Goal: Find specific fact: Find specific fact

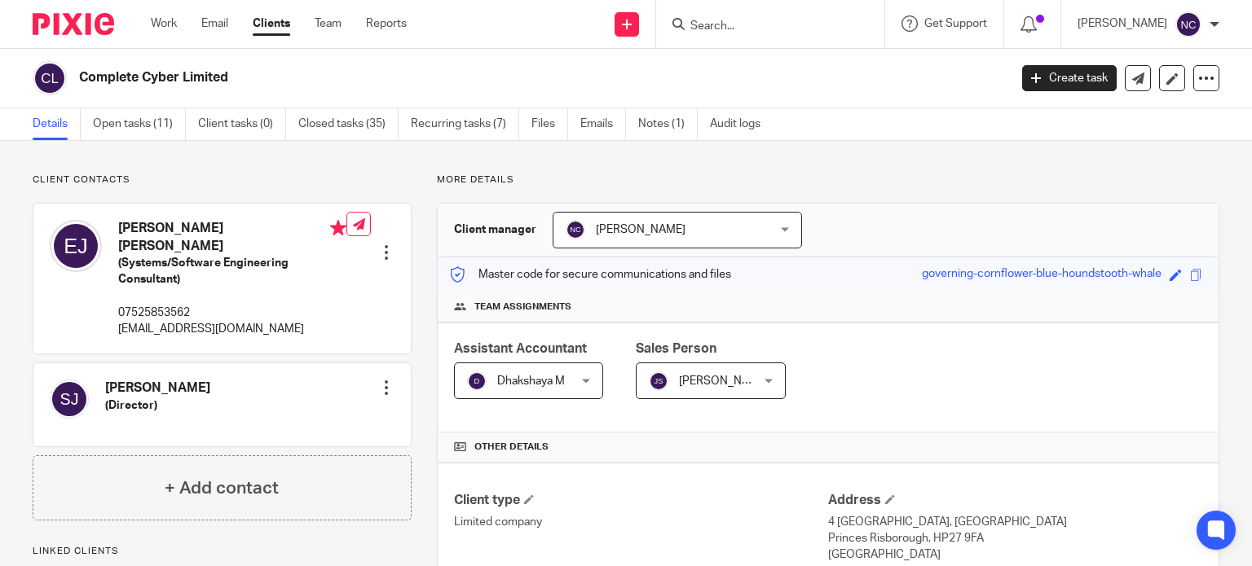
click at [727, 25] on input "Search" at bounding box center [762, 27] width 147 height 15
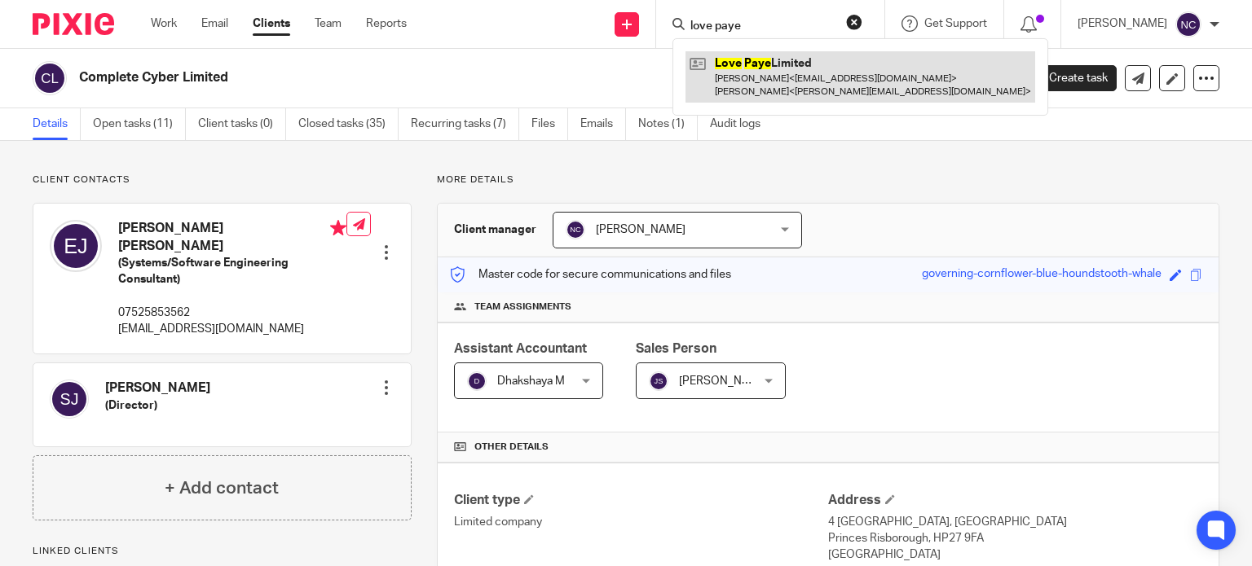
type input "love paye"
click at [730, 55] on link at bounding box center [860, 76] width 350 height 51
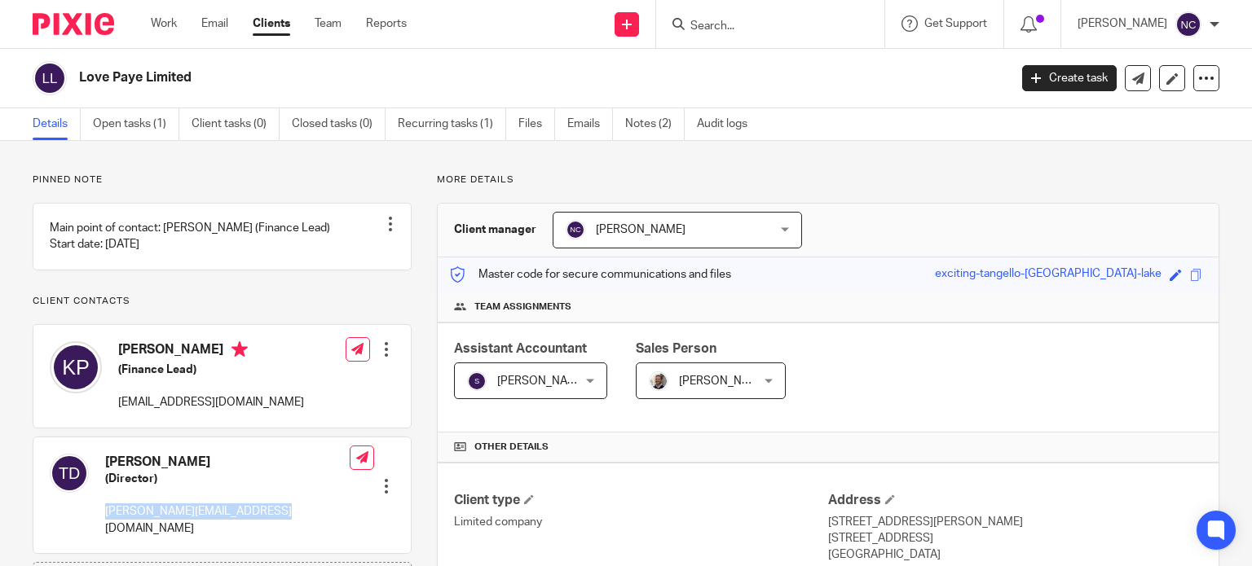
drag, startPoint x: 277, startPoint y: 527, endPoint x: 101, endPoint y: 523, distance: 176.0
click at [101, 523] on div "[PERSON_NAME] (Director) [PERSON_NAME][EMAIL_ADDRESS][DOMAIN_NAME] Edit contact…" at bounding box center [221, 496] width 377 height 117
copy p "[PERSON_NAME][EMAIL_ADDRESS][DOMAIN_NAME]"
paste input "Constellation Global Uk Limited"
click at [744, 28] on input "Constellation Global Uk Limited" at bounding box center [762, 27] width 147 height 15
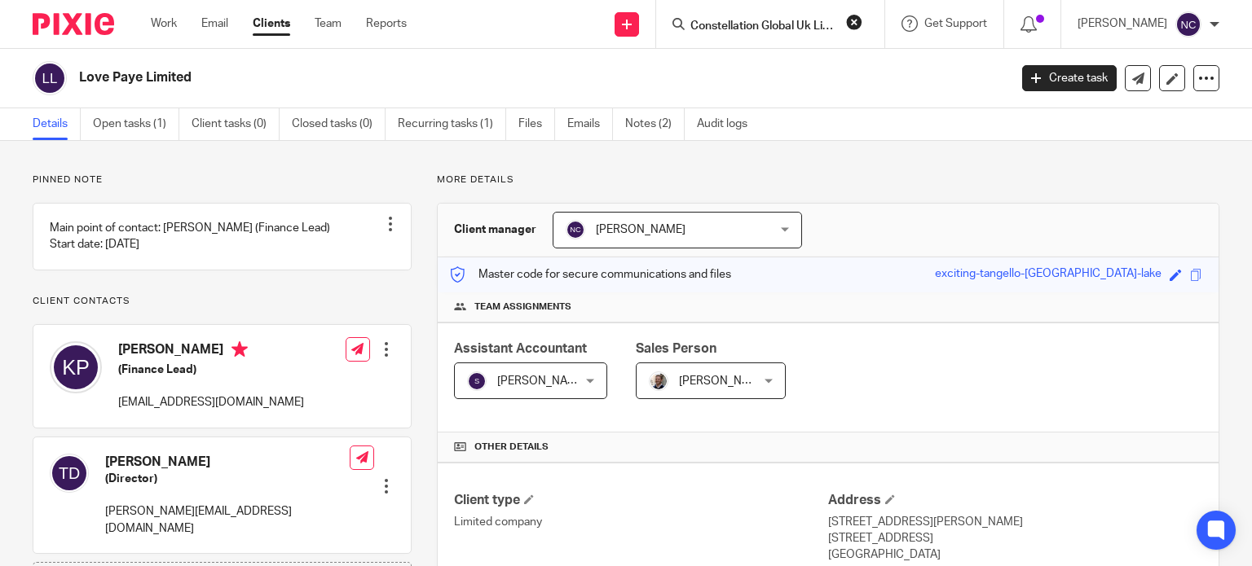
scroll to position [0, 20]
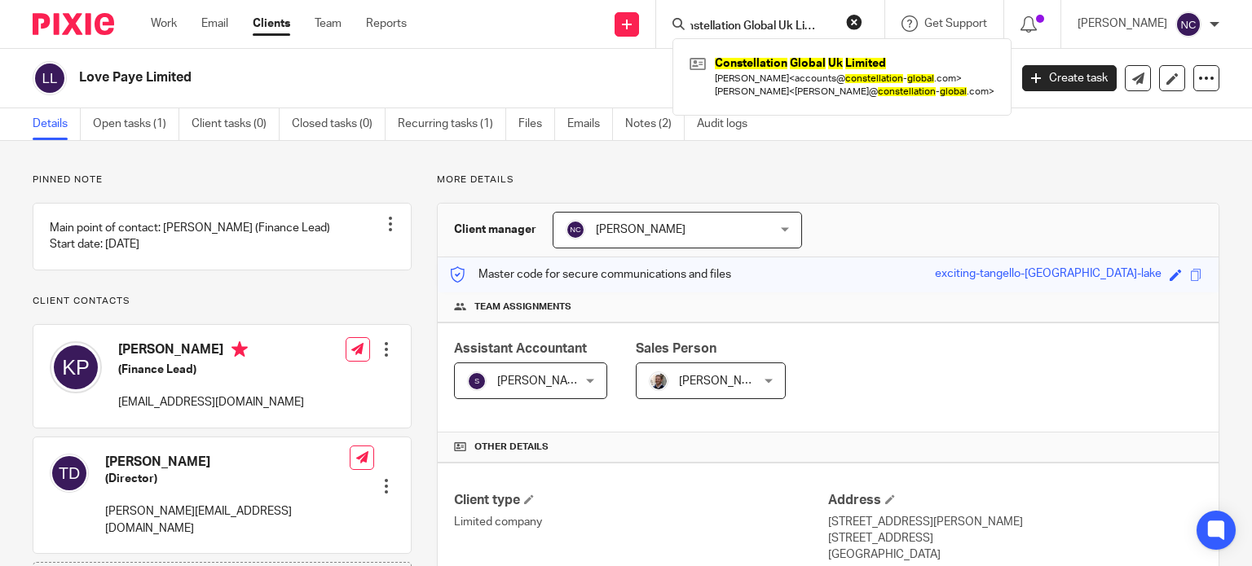
type input "Constellation Global Uk Limited"
click button "submit" at bounding box center [0, 0] width 0 height 0
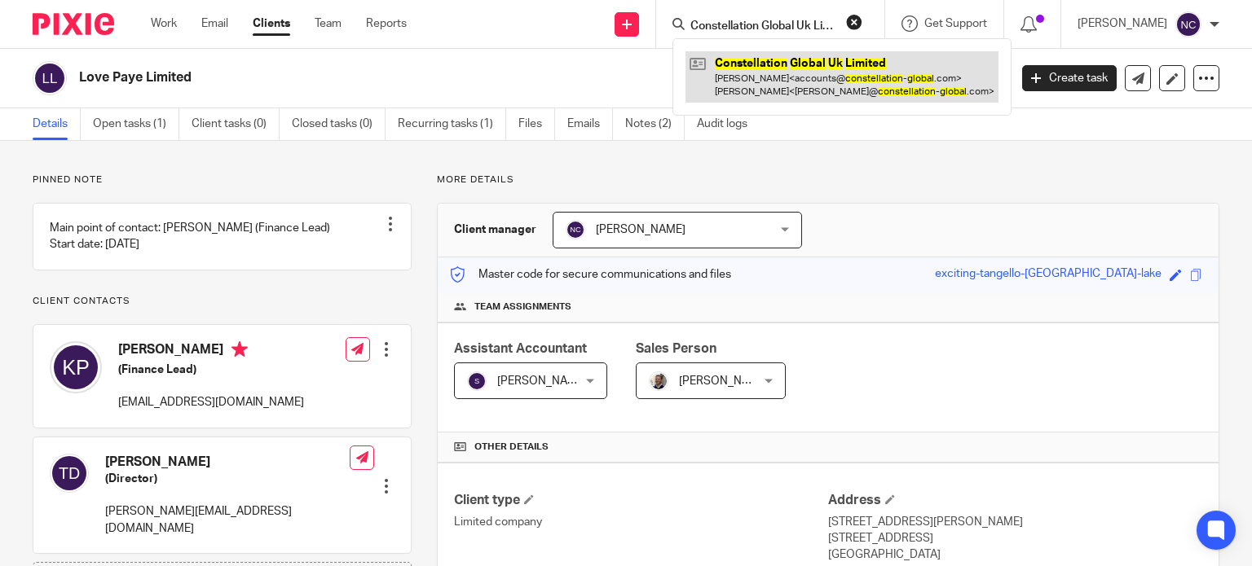
click at [746, 68] on link at bounding box center [841, 76] width 313 height 51
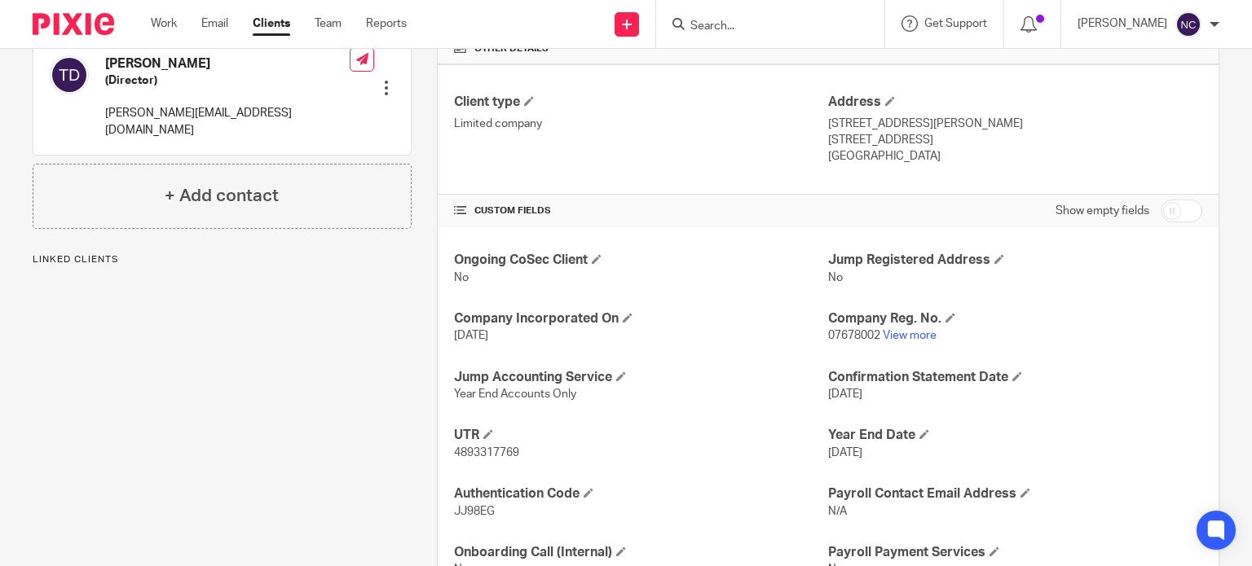
scroll to position [410, 0]
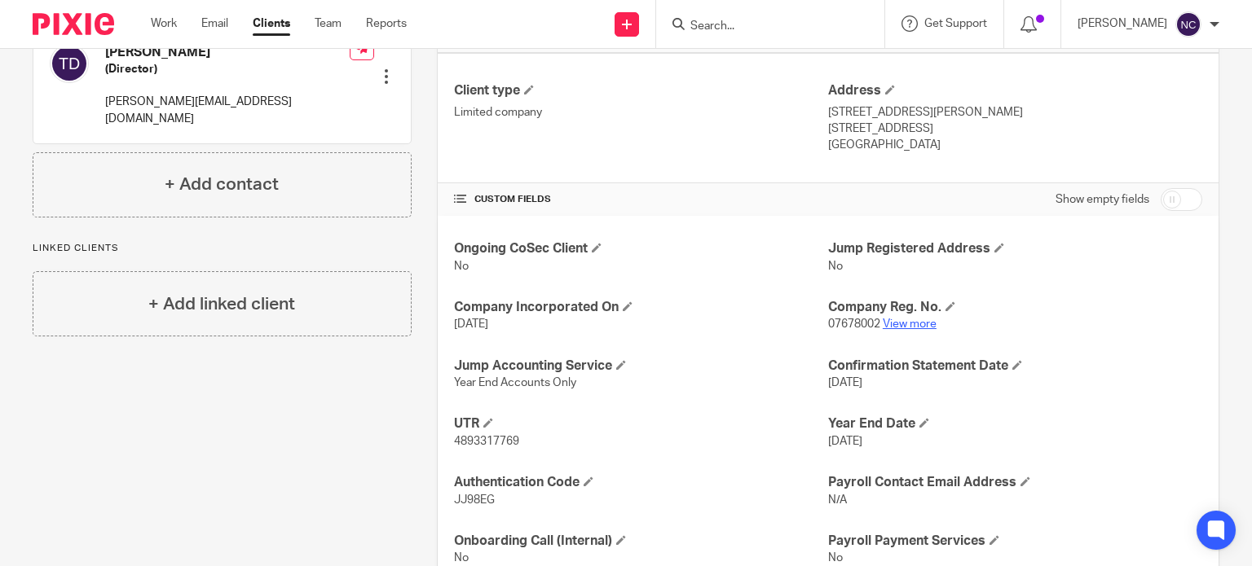
click at [912, 322] on link "View more" at bounding box center [909, 324] width 54 height 11
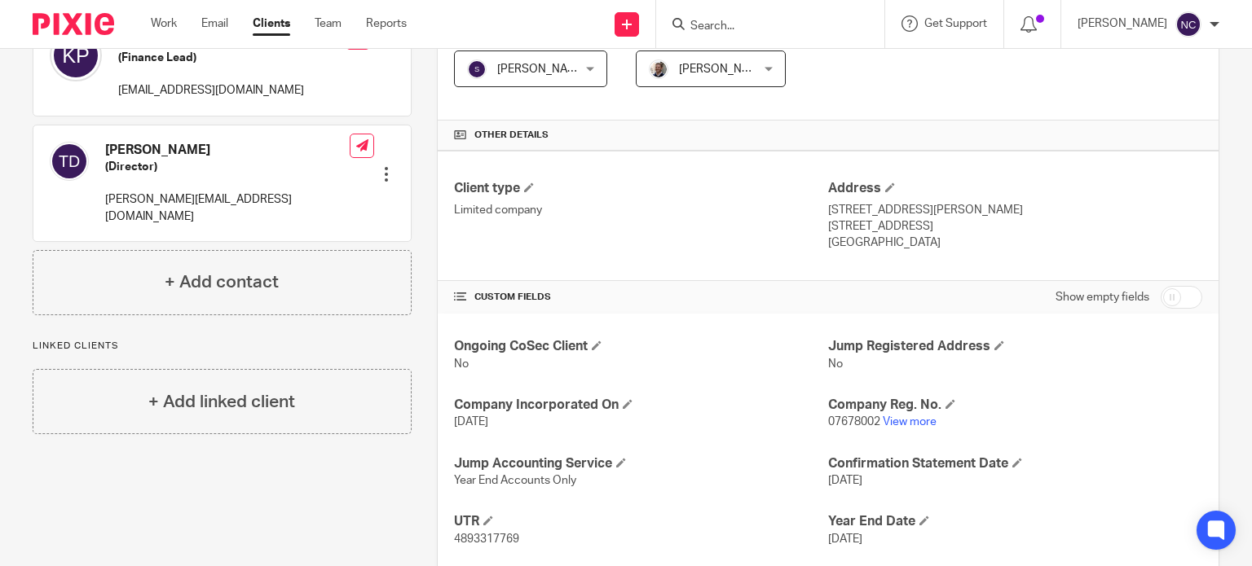
scroll to position [316, 0]
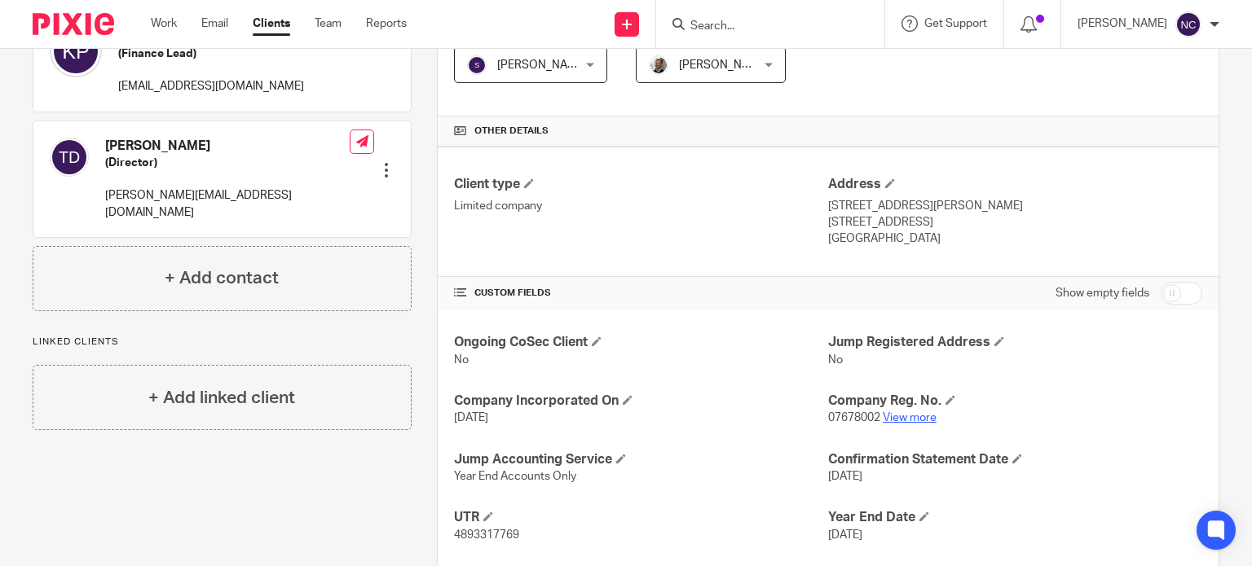
click at [885, 420] on link "View more" at bounding box center [909, 417] width 54 height 11
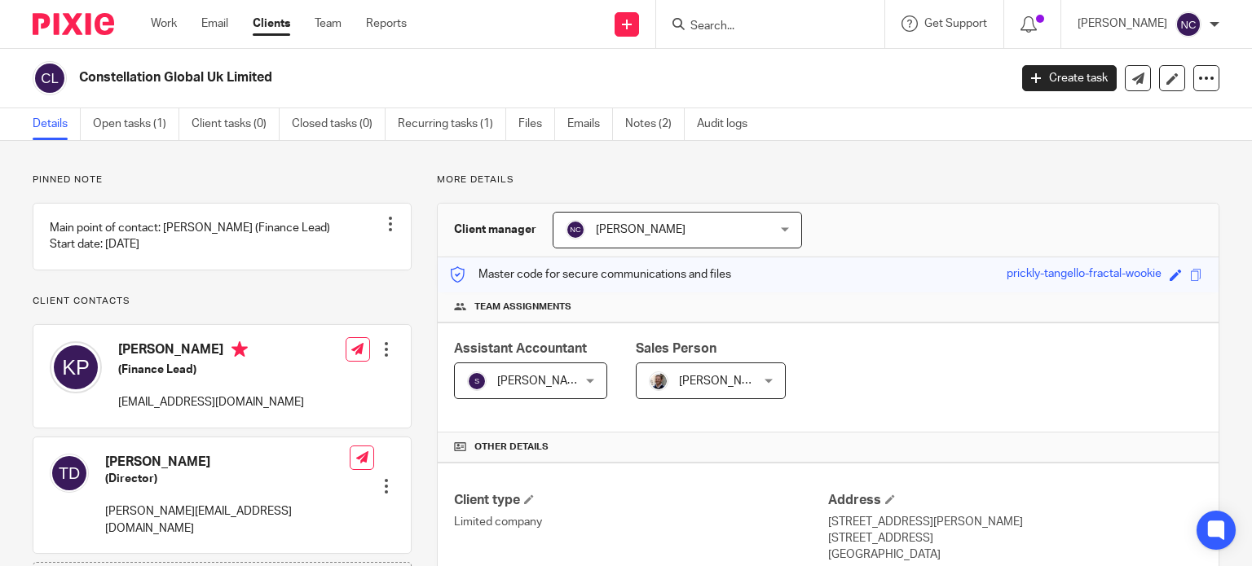
drag, startPoint x: 301, startPoint y: 78, endPoint x: 76, endPoint y: 84, distance: 225.0
click at [76, 84] on div "Constellation Global Uk Limited" at bounding box center [515, 78] width 965 height 34
copy h2 "Constellation Global Uk Limited"
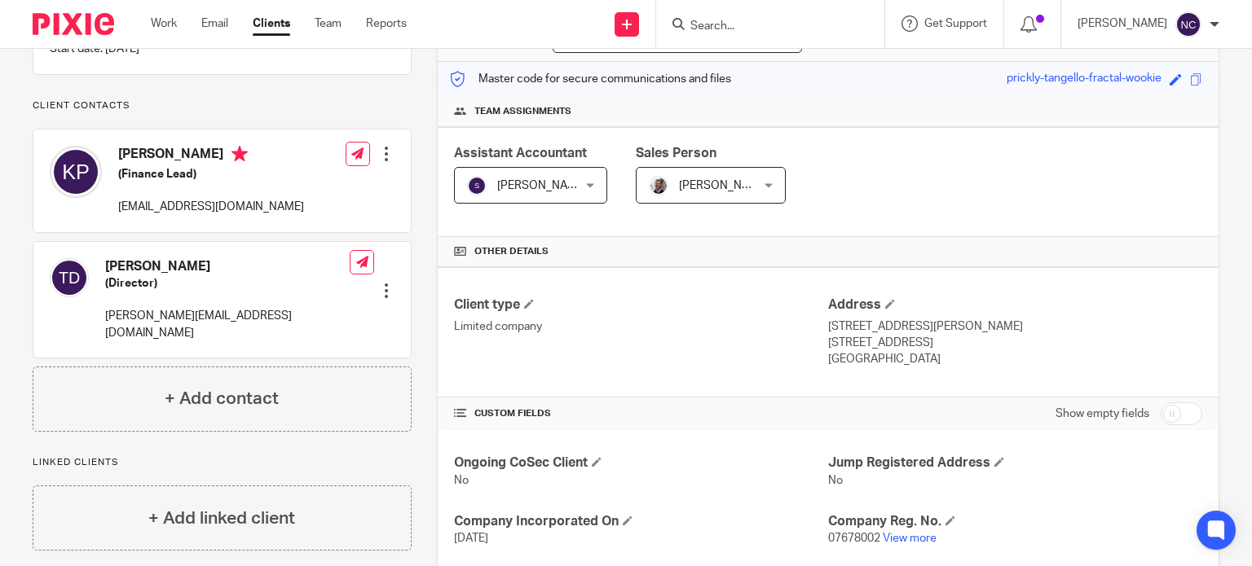
scroll to position [466, 0]
